Goal: Task Accomplishment & Management: Complete application form

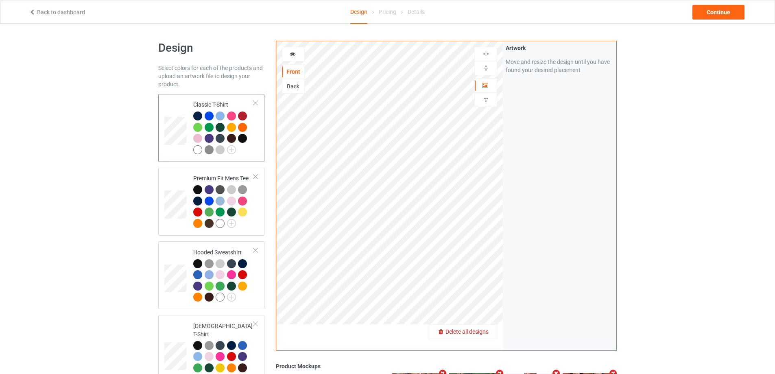
click at [489, 332] on span "Delete all designs" at bounding box center [466, 331] width 43 height 7
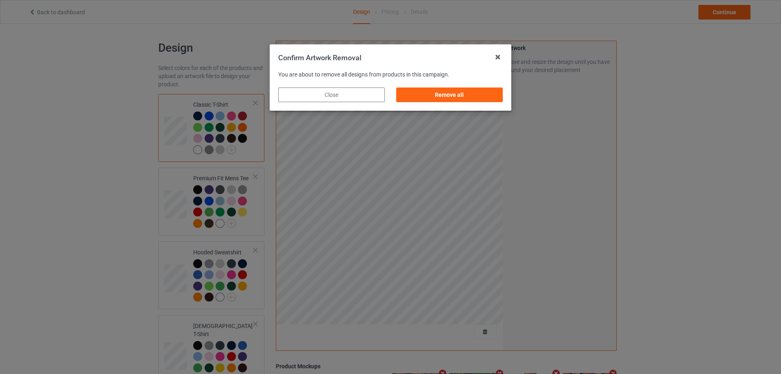
click at [493, 103] on div "Remove all" at bounding box center [450, 95] width 118 height 26
click at [500, 98] on div "Remove all" at bounding box center [449, 94] width 107 height 15
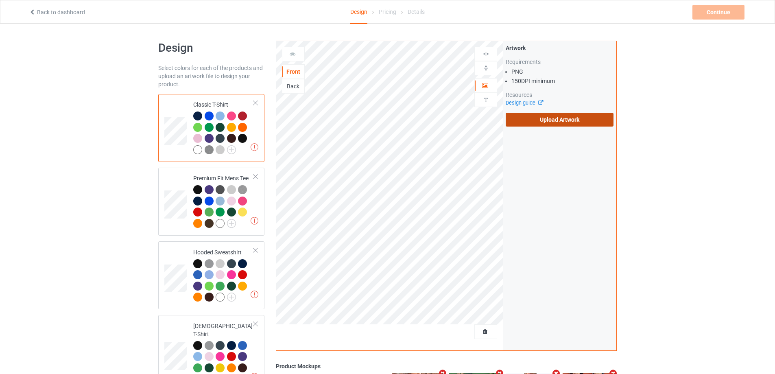
click at [548, 116] on label "Upload Artwork" at bounding box center [560, 120] width 108 height 14
click at [0, 0] on input "Upload Artwork" at bounding box center [0, 0] width 0 height 0
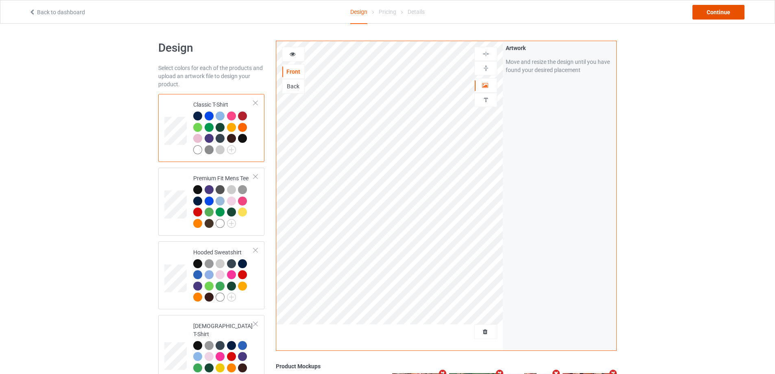
click at [719, 14] on div "Continue" at bounding box center [718, 12] width 52 height 15
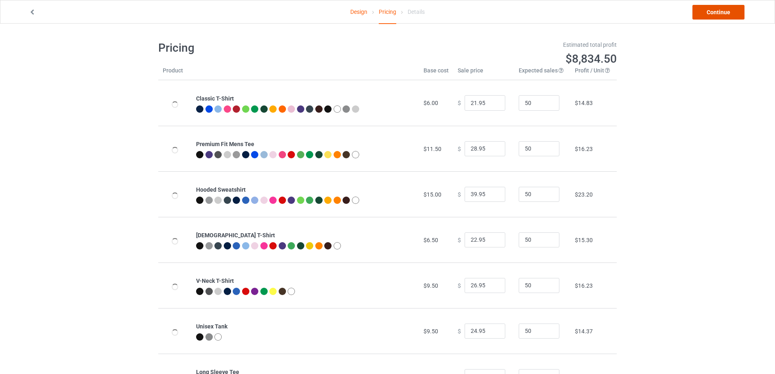
click at [719, 14] on link "Continue" at bounding box center [718, 12] width 52 height 15
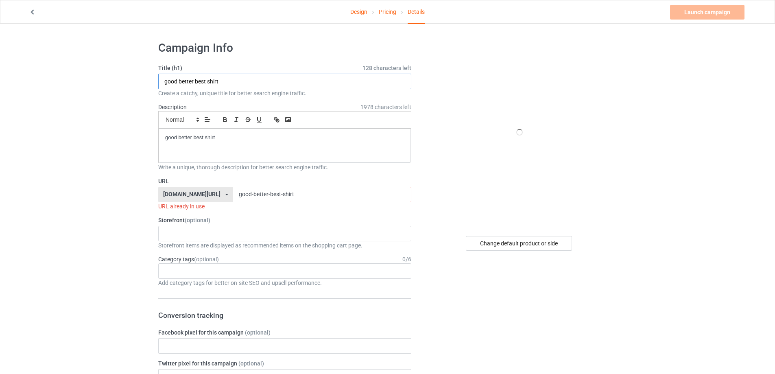
drag, startPoint x: 41, startPoint y: 76, endPoint x: 217, endPoint y: 135, distance: 185.6
paste input "[MEDICAL_DATA] Winter [DEMOGRAPHIC_DATA]"
type input "[MEDICAL_DATA] Winter God shirt"
drag, startPoint x: 221, startPoint y: 142, endPoint x: 122, endPoint y: 130, distance: 100.4
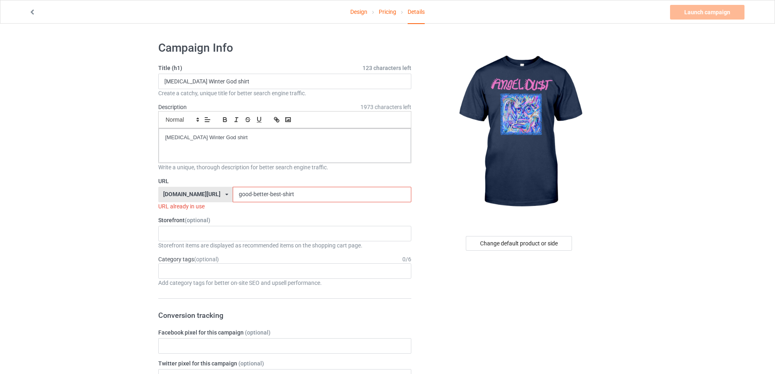
drag, startPoint x: 228, startPoint y: 196, endPoint x: 142, endPoint y: 194, distance: 85.8
paste input "[MEDICAL_DATA]-winter-god"
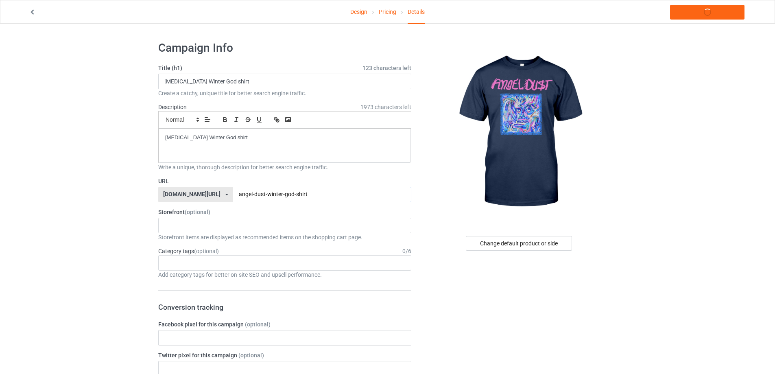
type input "angel-dust-winter-god-shirt"
drag, startPoint x: 249, startPoint y: 142, endPoint x: 78, endPoint y: 135, distance: 171.4
copy p "[MEDICAL_DATA] Winter God shirt"
click at [720, 10] on link "Launch campaign" at bounding box center [707, 12] width 74 height 15
